Goal: Transaction & Acquisition: Purchase product/service

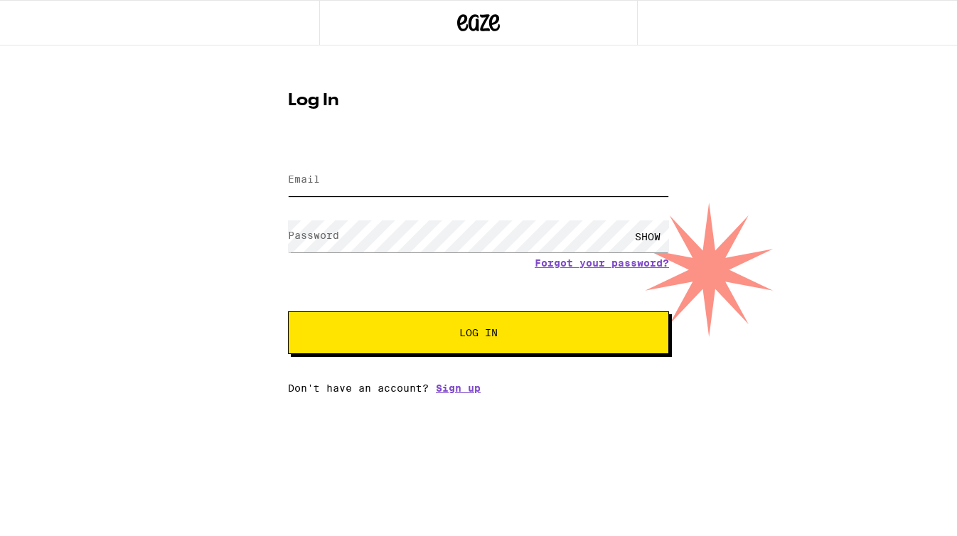
type input "[EMAIL_ADDRESS][DOMAIN_NAME]"
click at [442, 333] on span "Log In" at bounding box center [479, 333] width 266 height 10
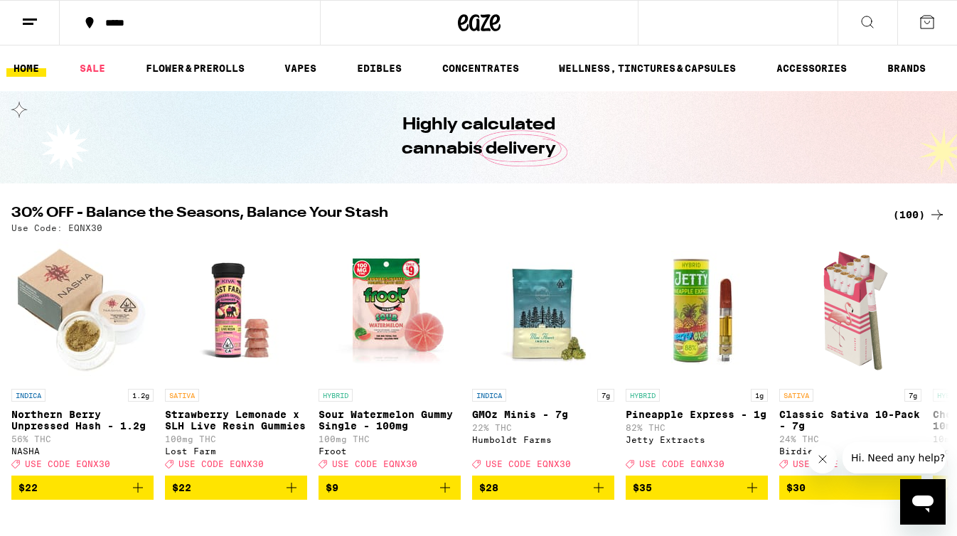
click at [391, 57] on ul "HOME SALE FLOWER & PREROLLS VAPES EDIBLES CONCENTRATES WELLNESS, TINCTURES & CA…" at bounding box center [478, 69] width 957 height 46
click at [389, 64] on link "EDIBLES" at bounding box center [379, 68] width 59 height 17
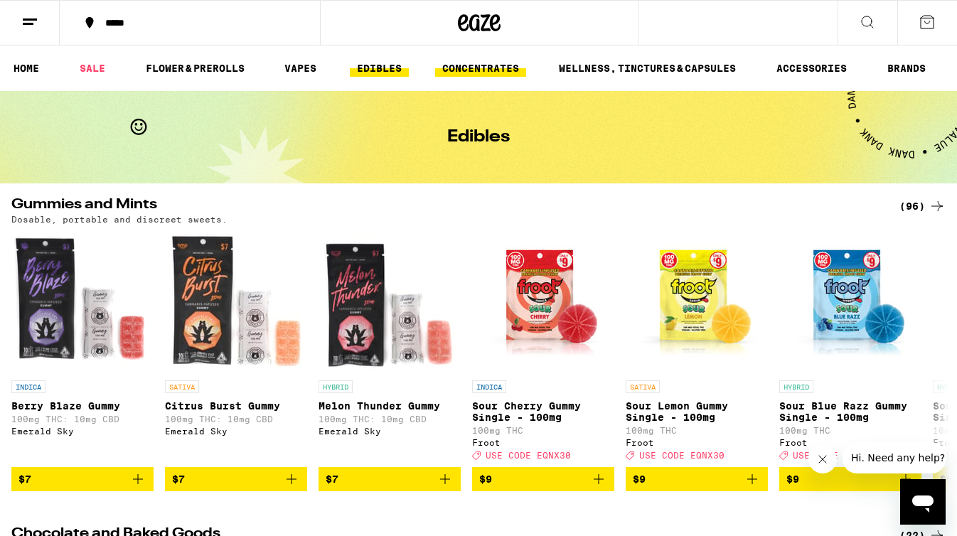
click at [465, 73] on link "CONCENTRATES" at bounding box center [480, 68] width 91 height 17
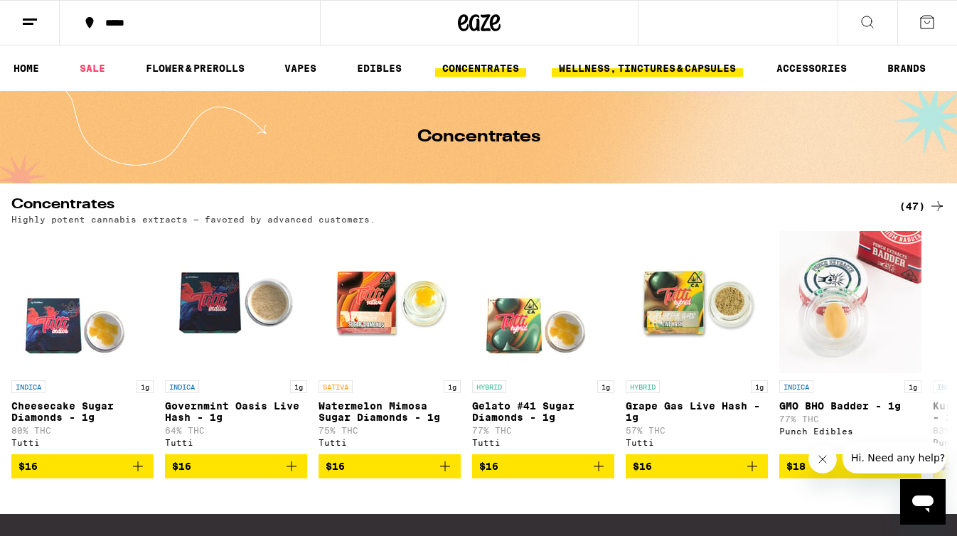
click at [598, 70] on link "WELLNESS, TINCTURES & CAPSULES" at bounding box center [647, 68] width 191 height 17
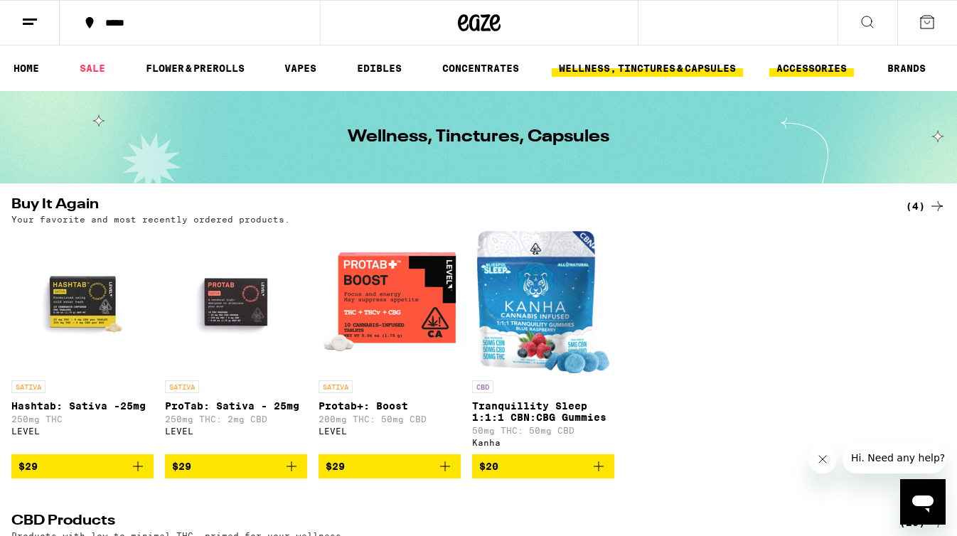
click at [804, 70] on link "ACCESSORIES" at bounding box center [812, 68] width 85 height 17
